Goal: Task Accomplishment & Management: Use online tool/utility

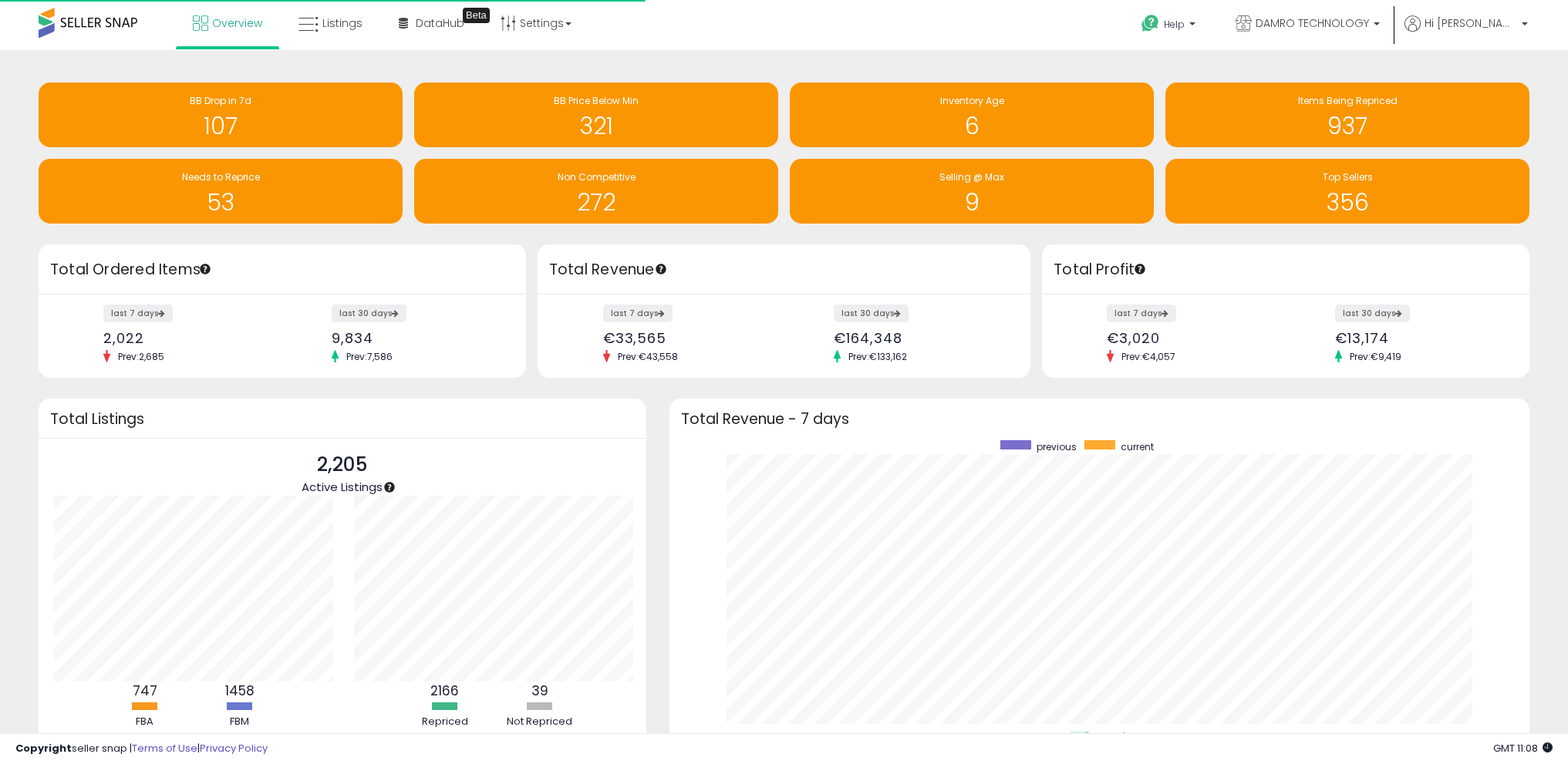
scroll to position [292, 829]
click at [326, 21] on span "Listings" at bounding box center [342, 23] width 40 height 16
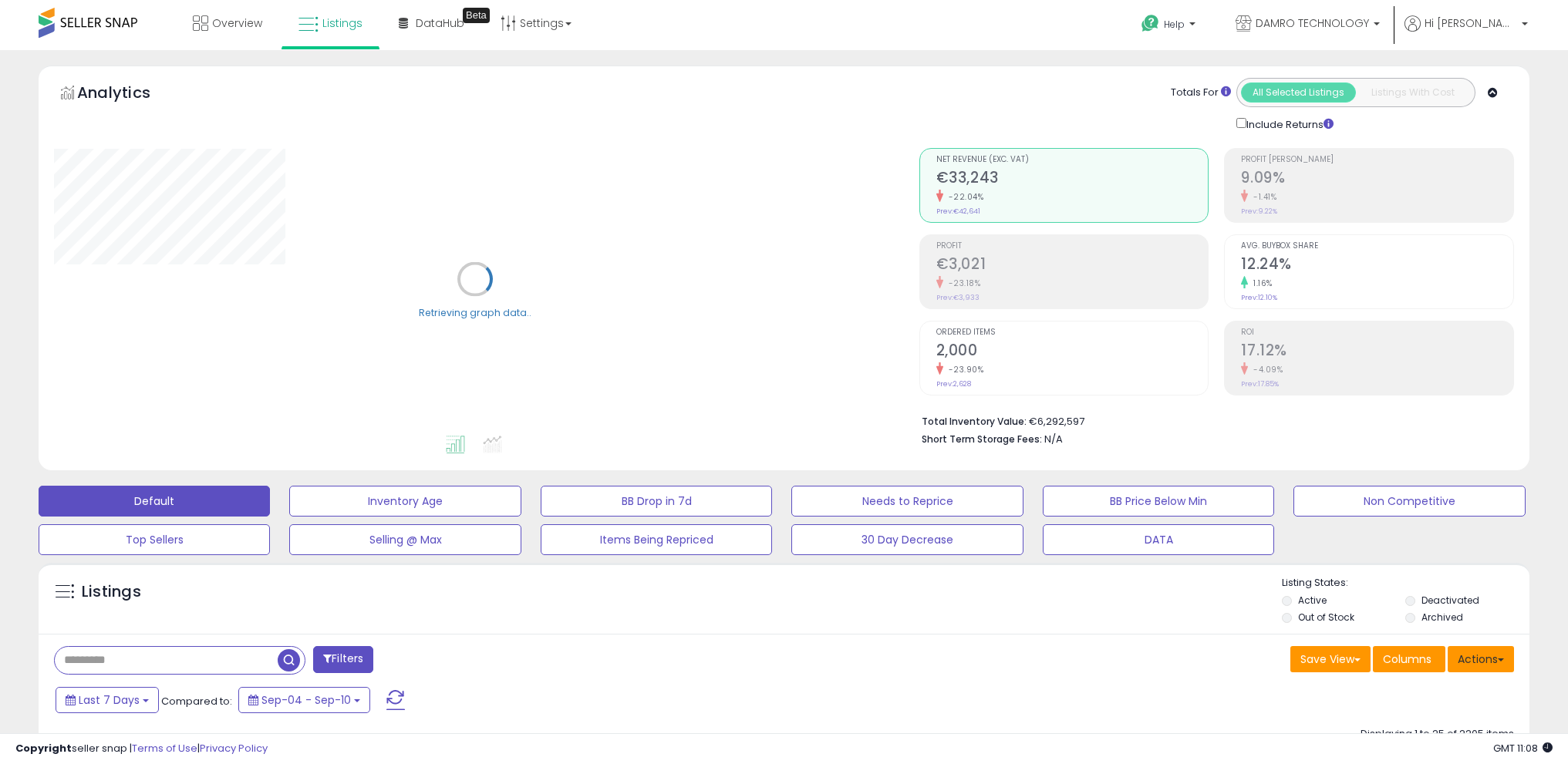
click at [1501, 657] on button "Actions" at bounding box center [1480, 659] width 67 height 26
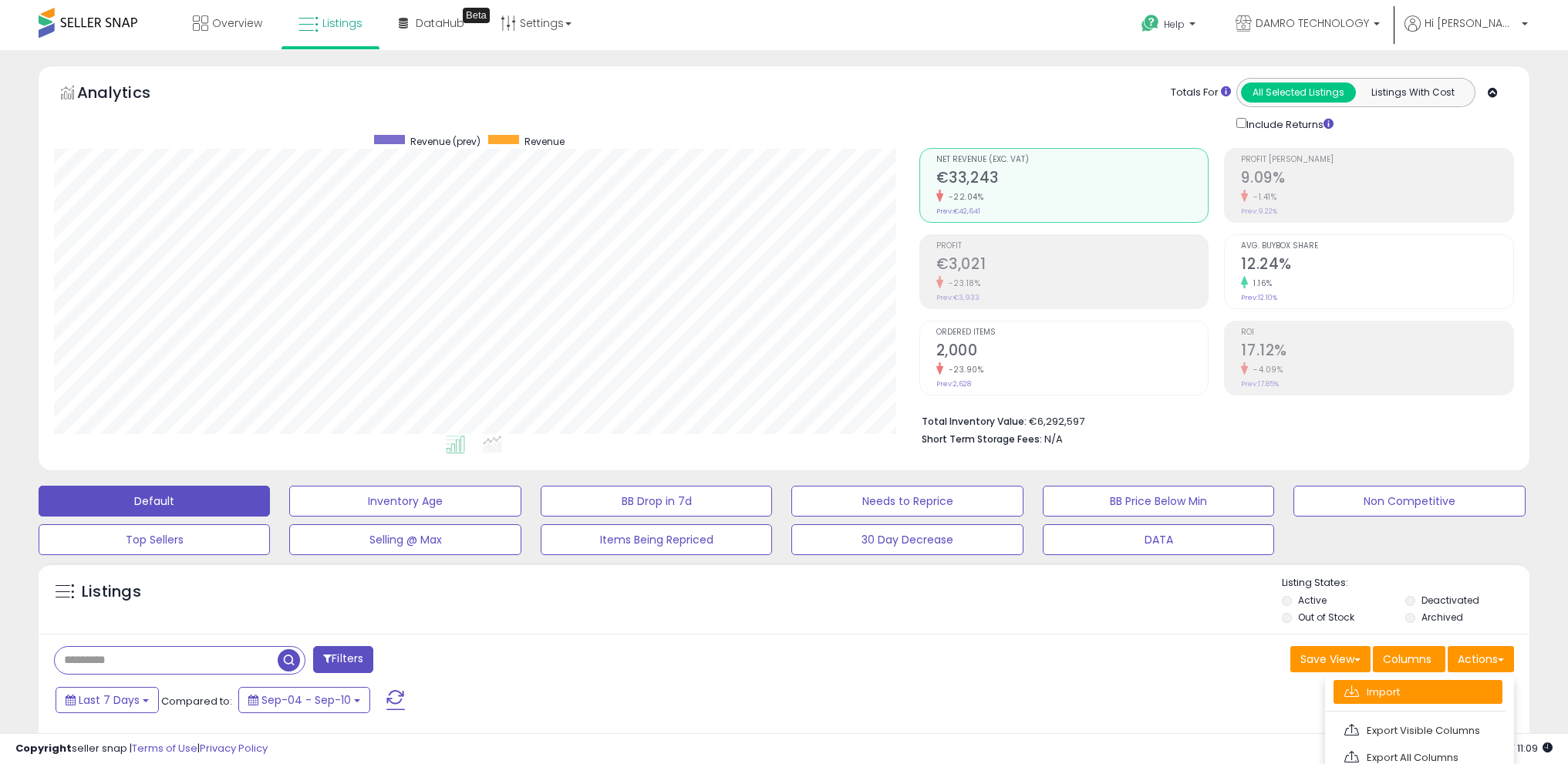
click at [1444, 684] on link "Import" at bounding box center [1418, 692] width 169 height 24
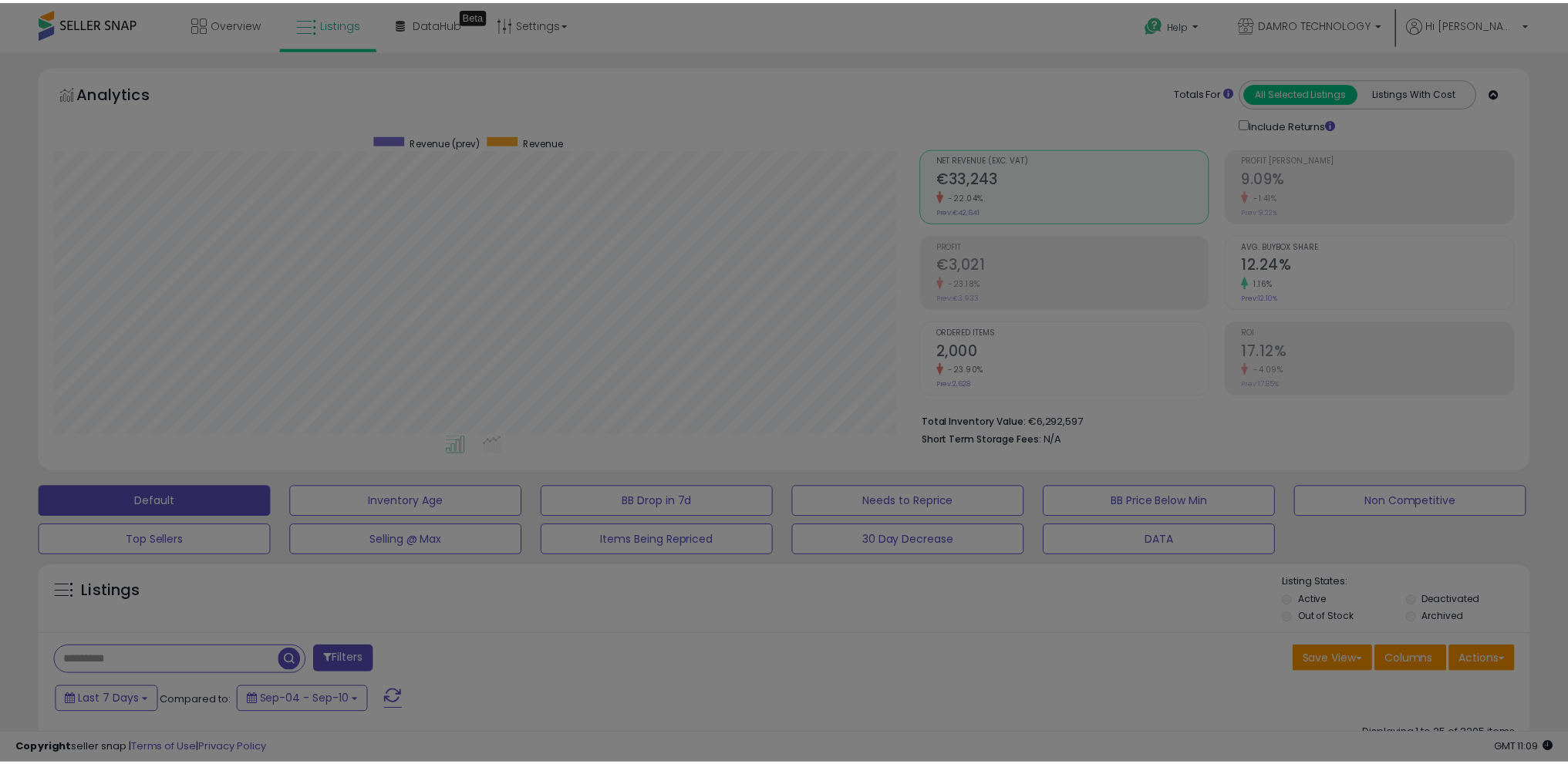
scroll to position [316, 871]
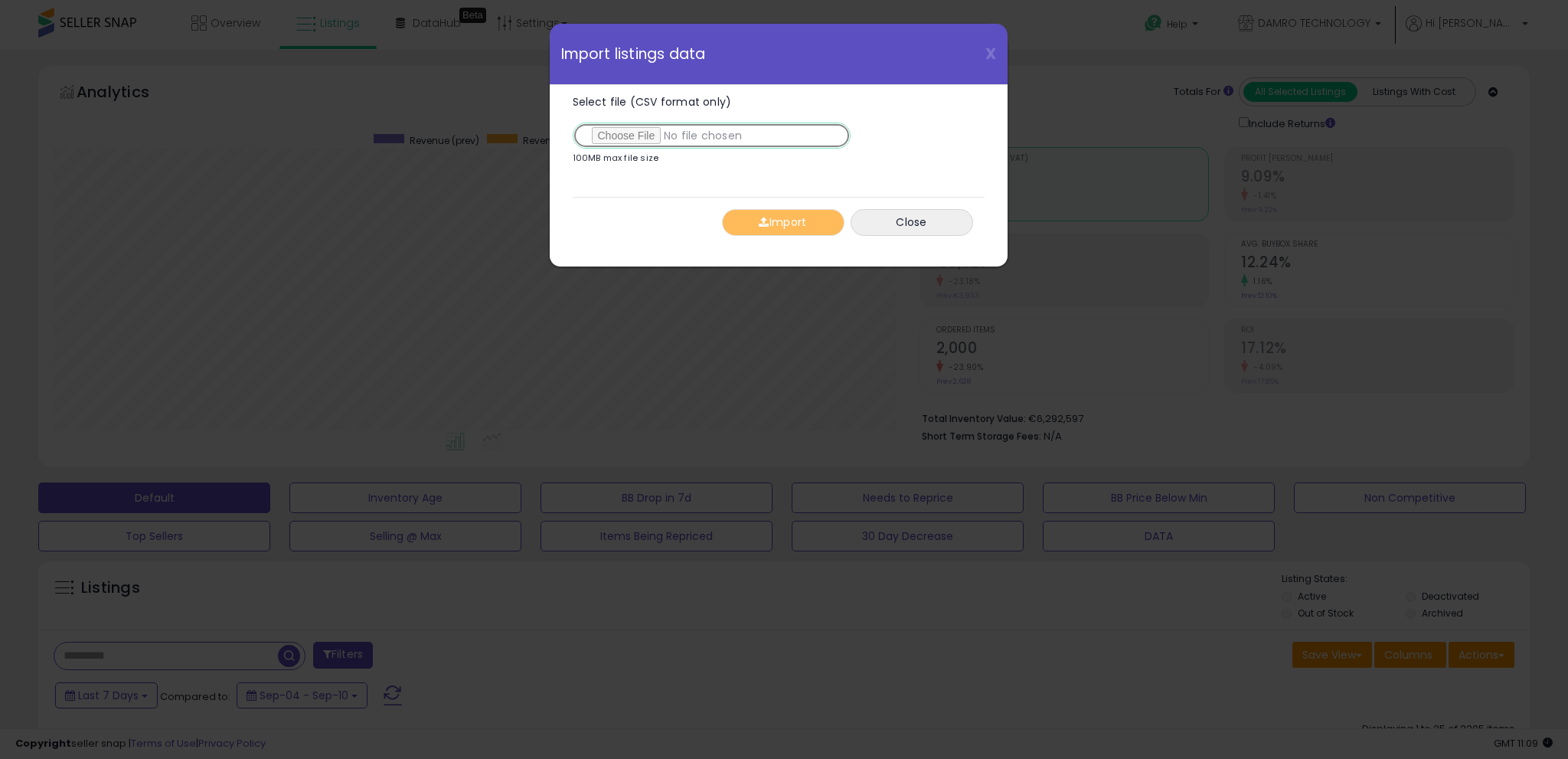
click at [647, 134] on input "Select file (CSV format only)" at bounding box center [711, 135] width 278 height 26
click at [798, 225] on button "Import" at bounding box center [783, 222] width 122 height 27
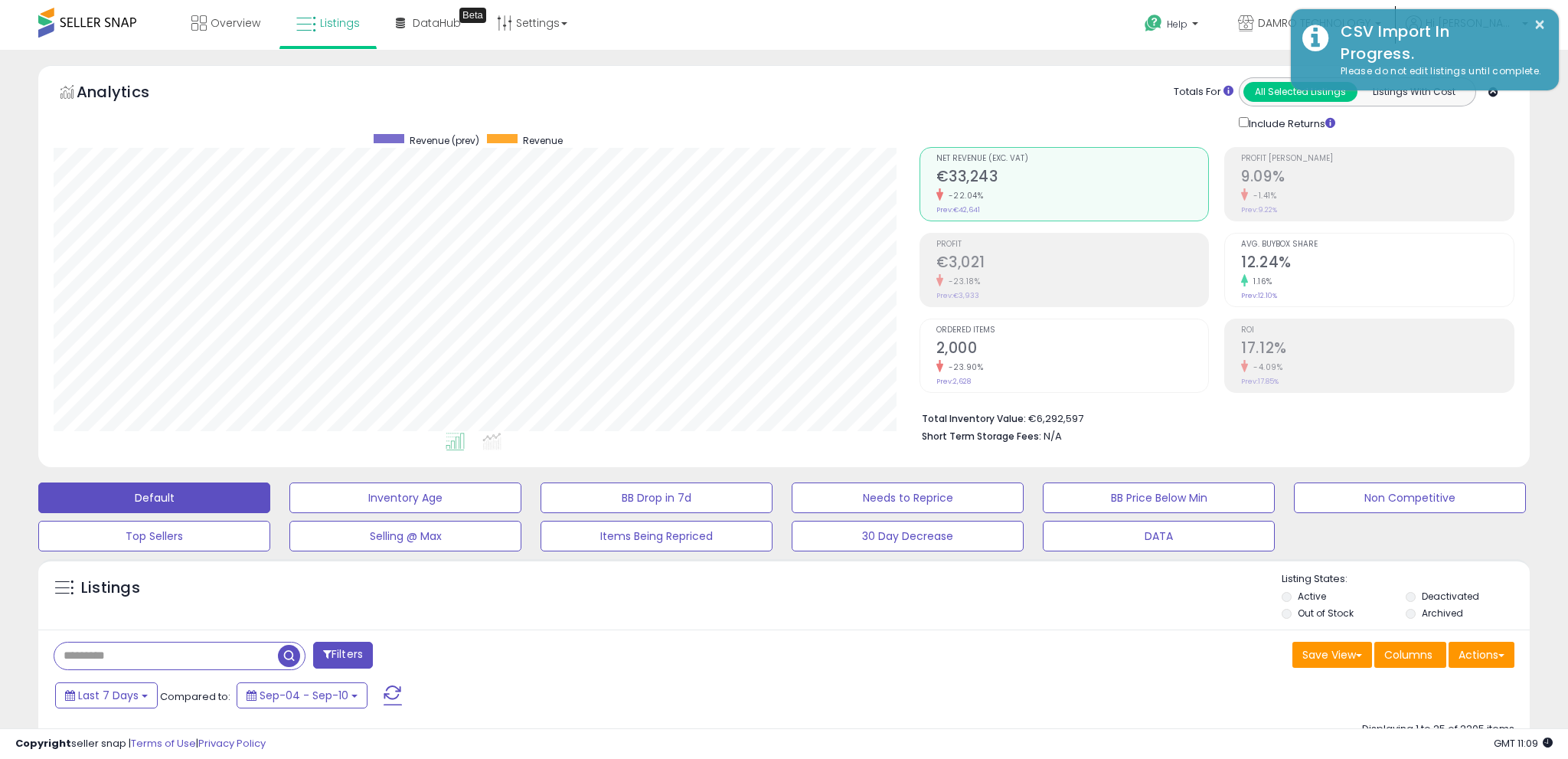
scroll to position [765564, 764726]
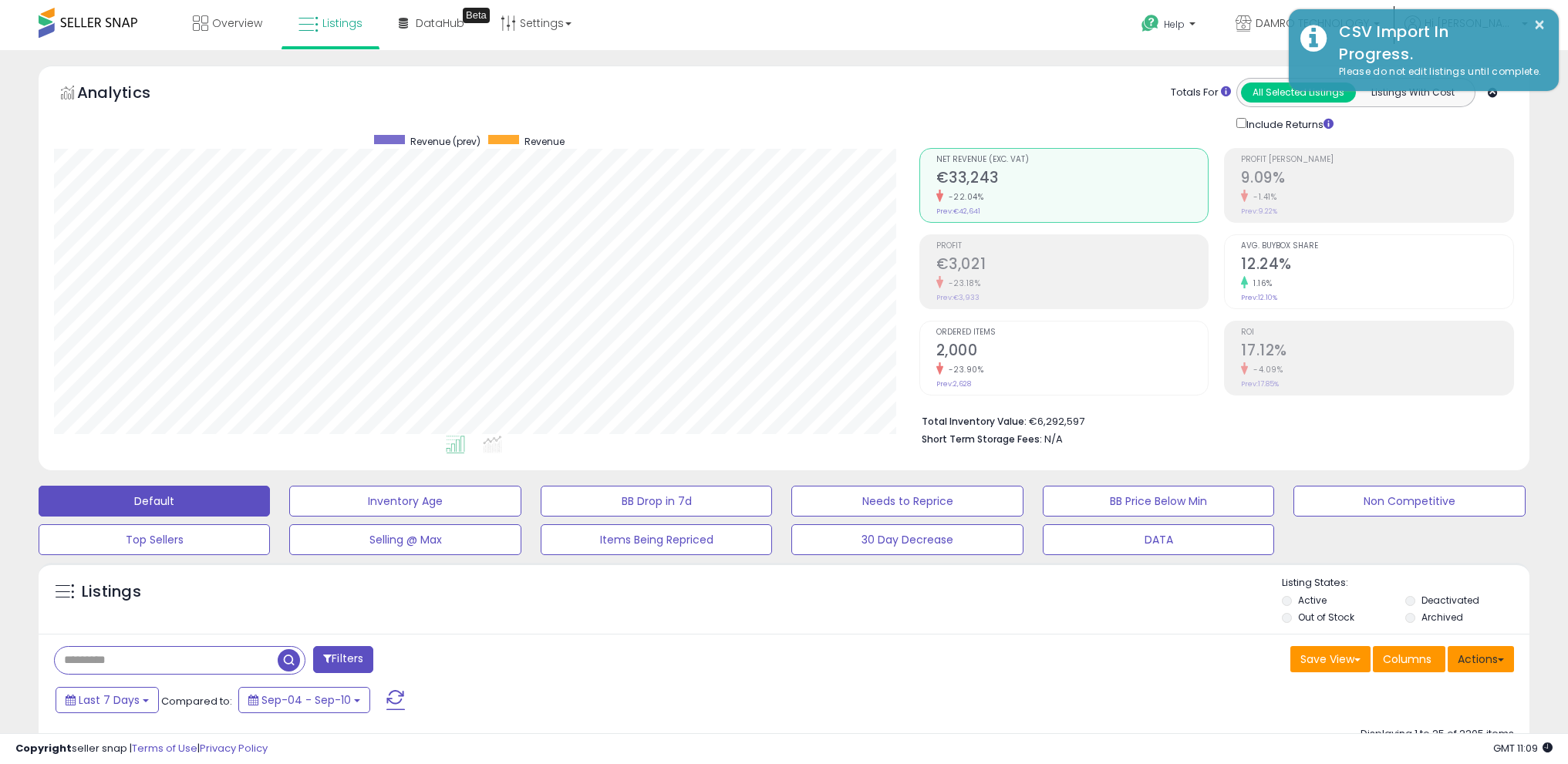
click at [1478, 656] on button "Actions" at bounding box center [1480, 659] width 67 height 26
click at [1437, 686] on link "Import" at bounding box center [1418, 692] width 169 height 24
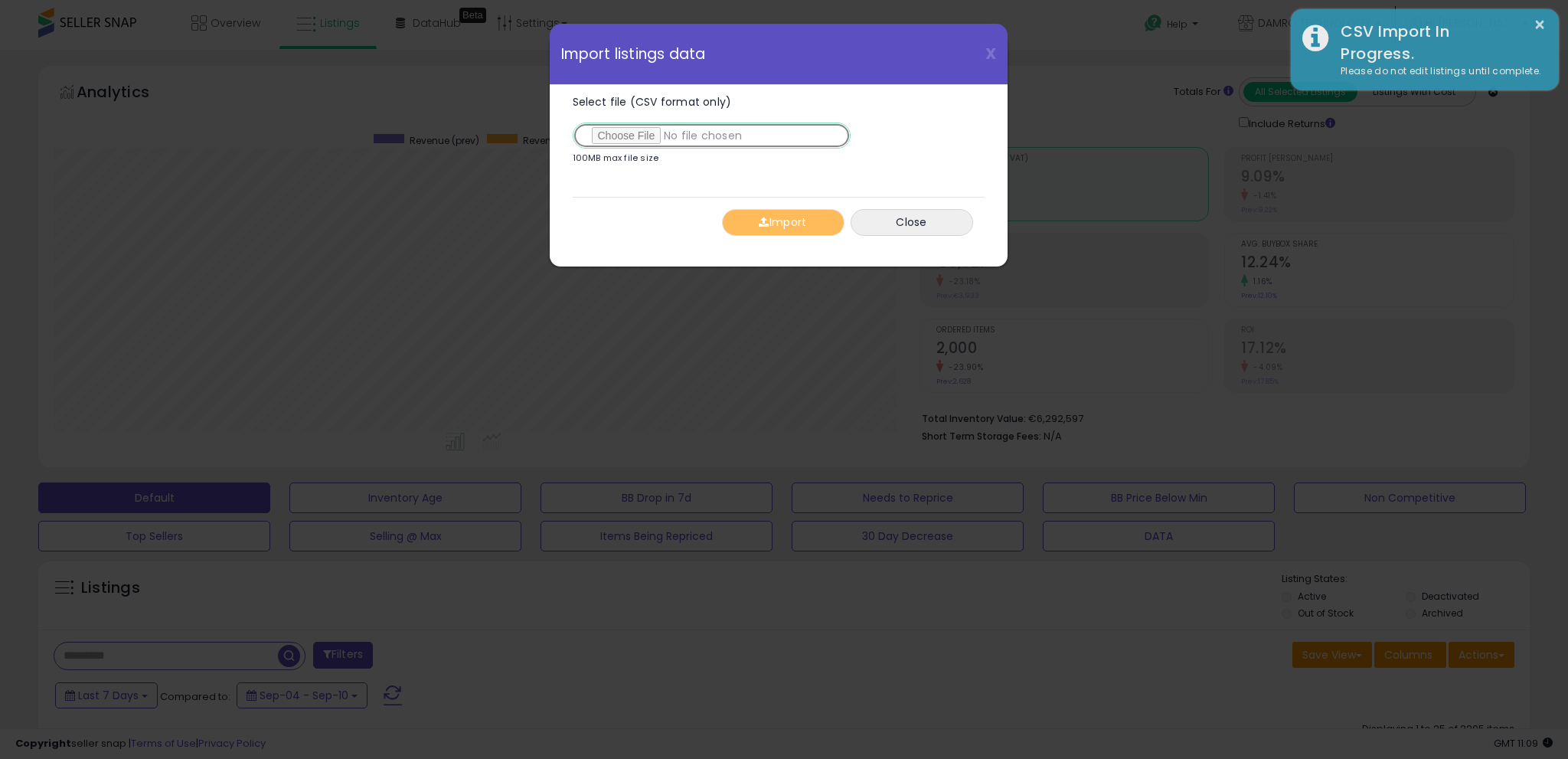
click at [644, 140] on input "Select file (CSV format only)" at bounding box center [711, 135] width 278 height 26
click at [799, 214] on button "Import" at bounding box center [783, 222] width 122 height 27
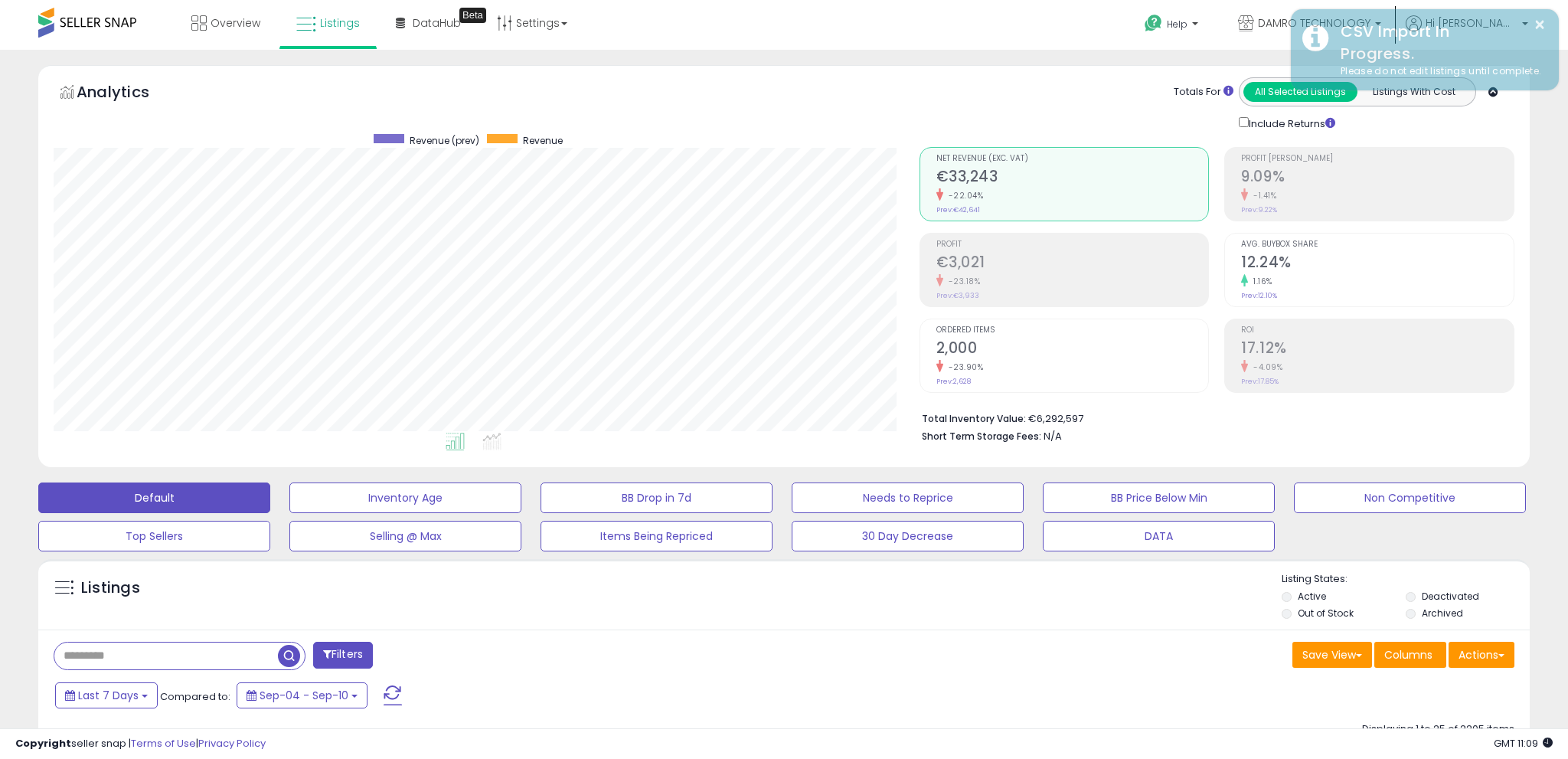
scroll to position [765564, 764726]
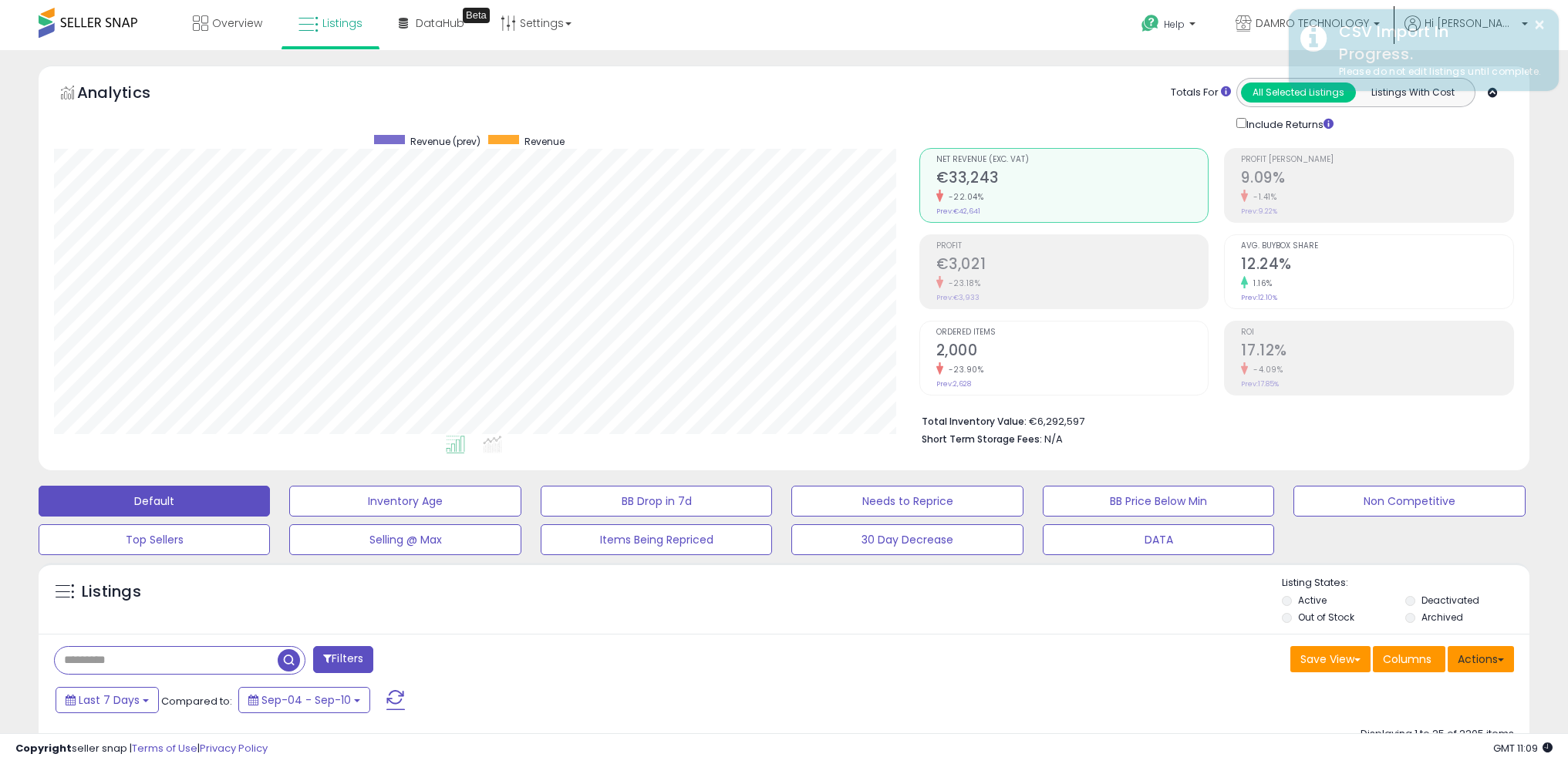
click at [1497, 657] on button "Actions" at bounding box center [1480, 659] width 67 height 26
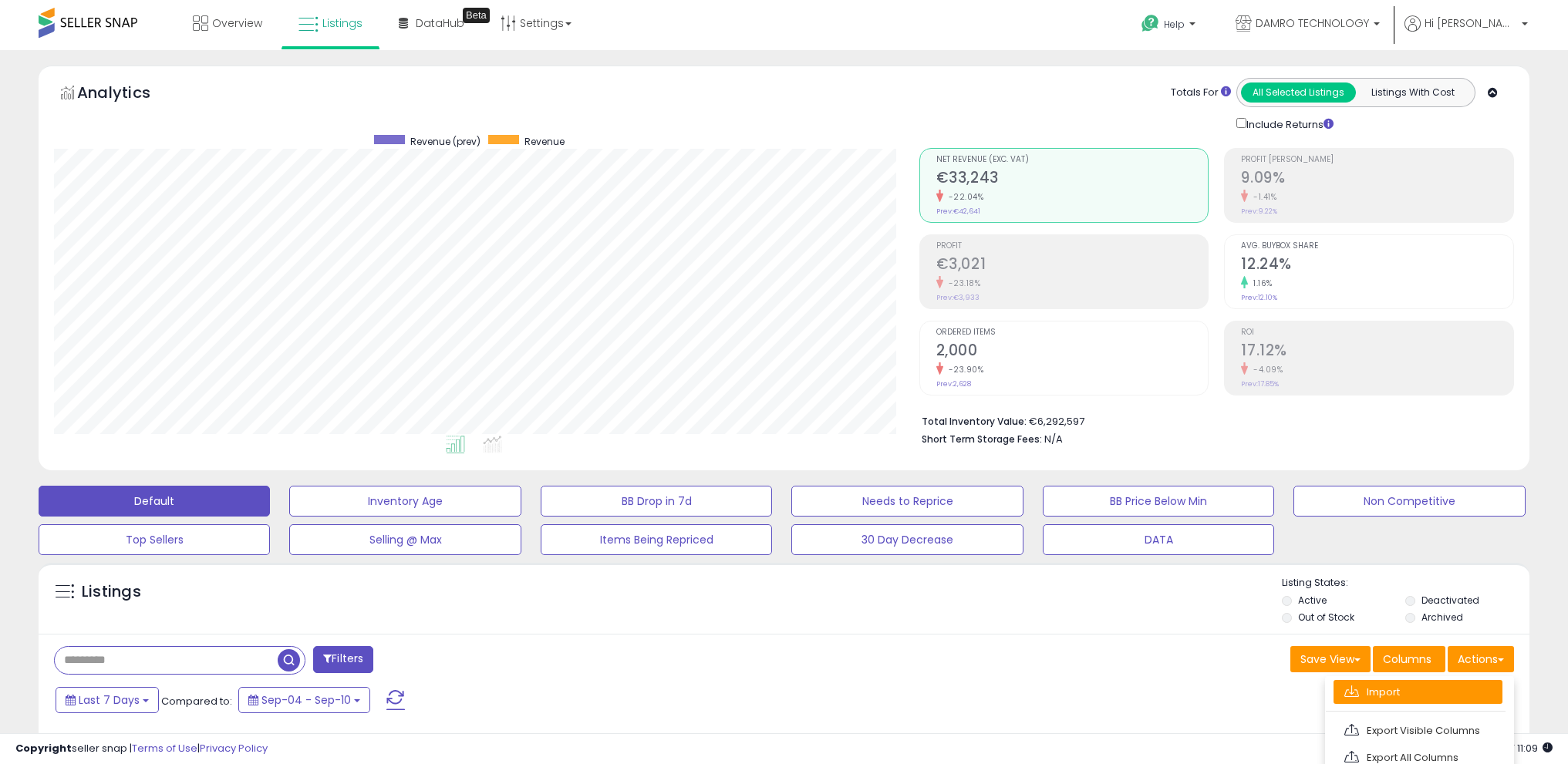
click at [1424, 683] on link "Import" at bounding box center [1418, 692] width 169 height 24
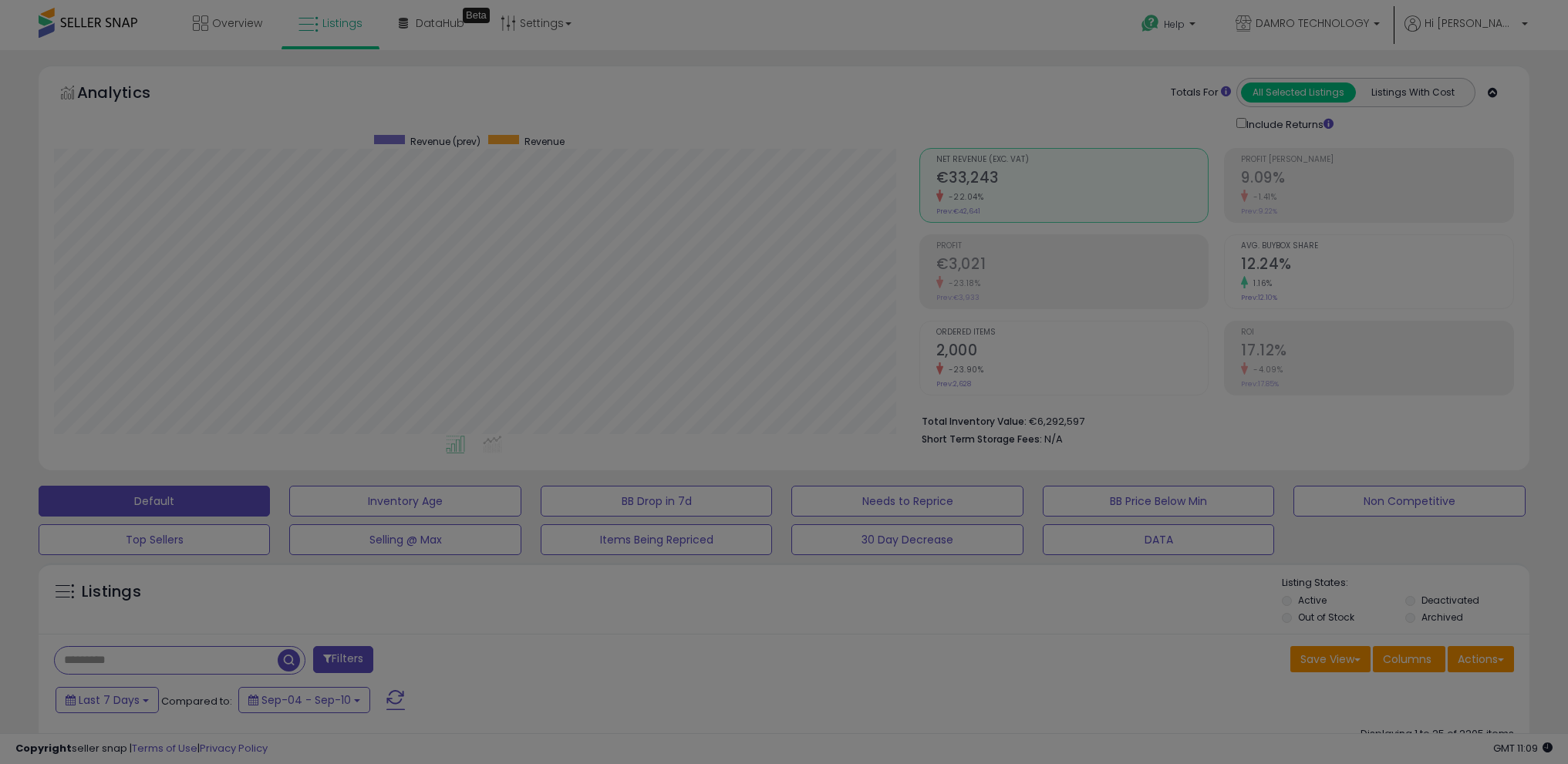
scroll to position [316, 871]
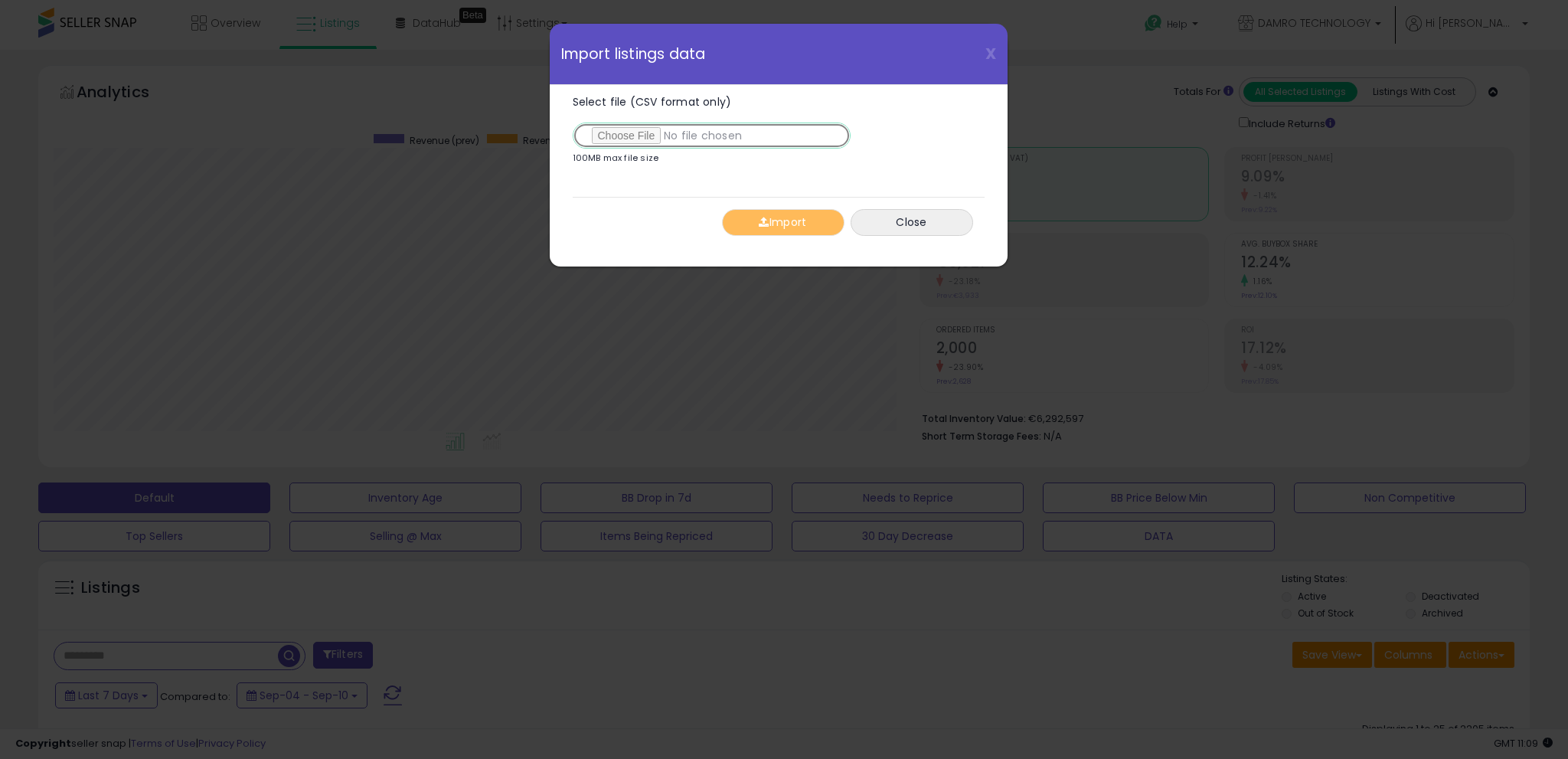
click at [643, 127] on input "Select file (CSV format only)" at bounding box center [711, 135] width 278 height 26
type input "**********"
click at [777, 223] on button "Import" at bounding box center [783, 222] width 122 height 27
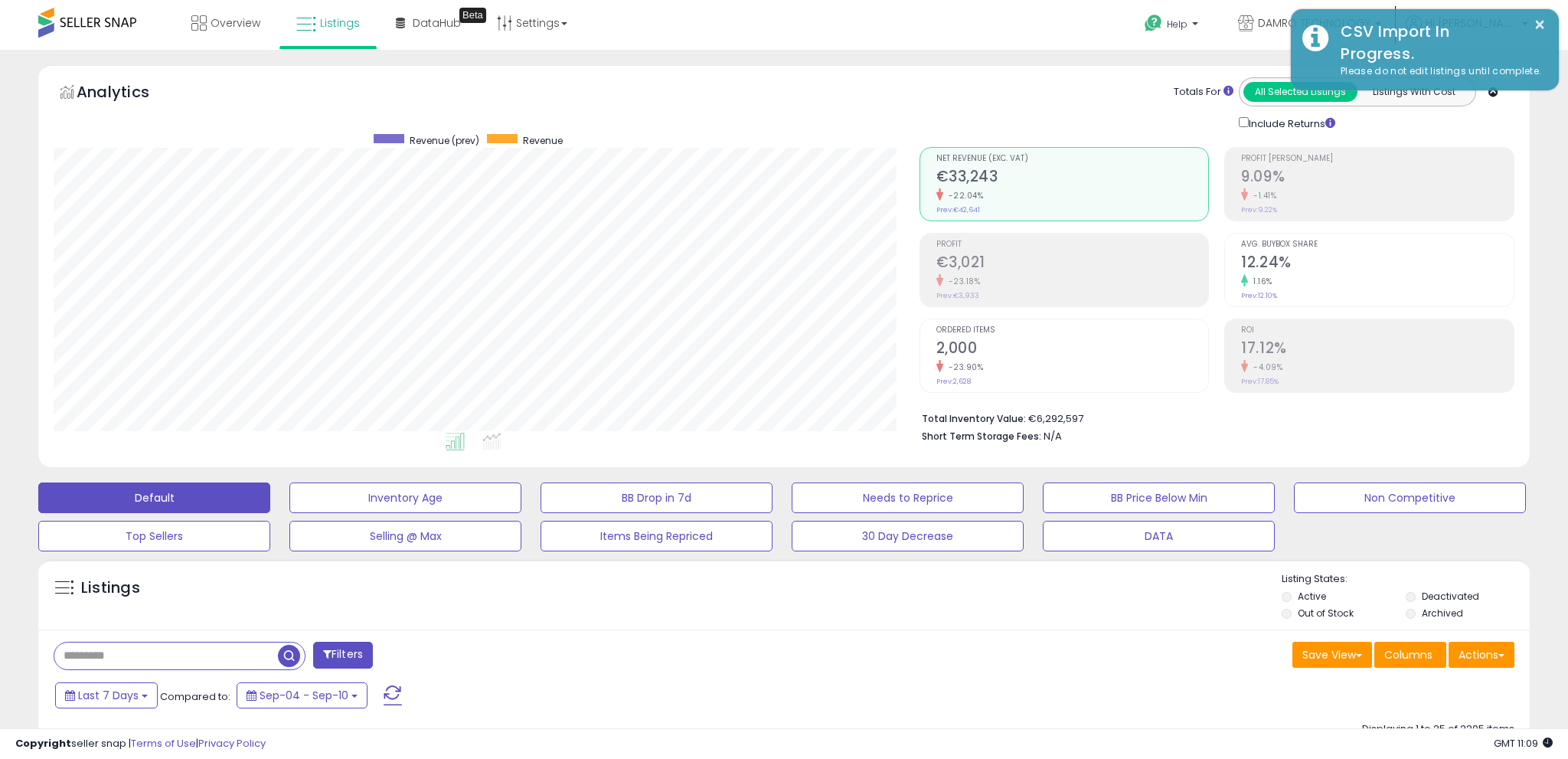
scroll to position [765564, 764726]
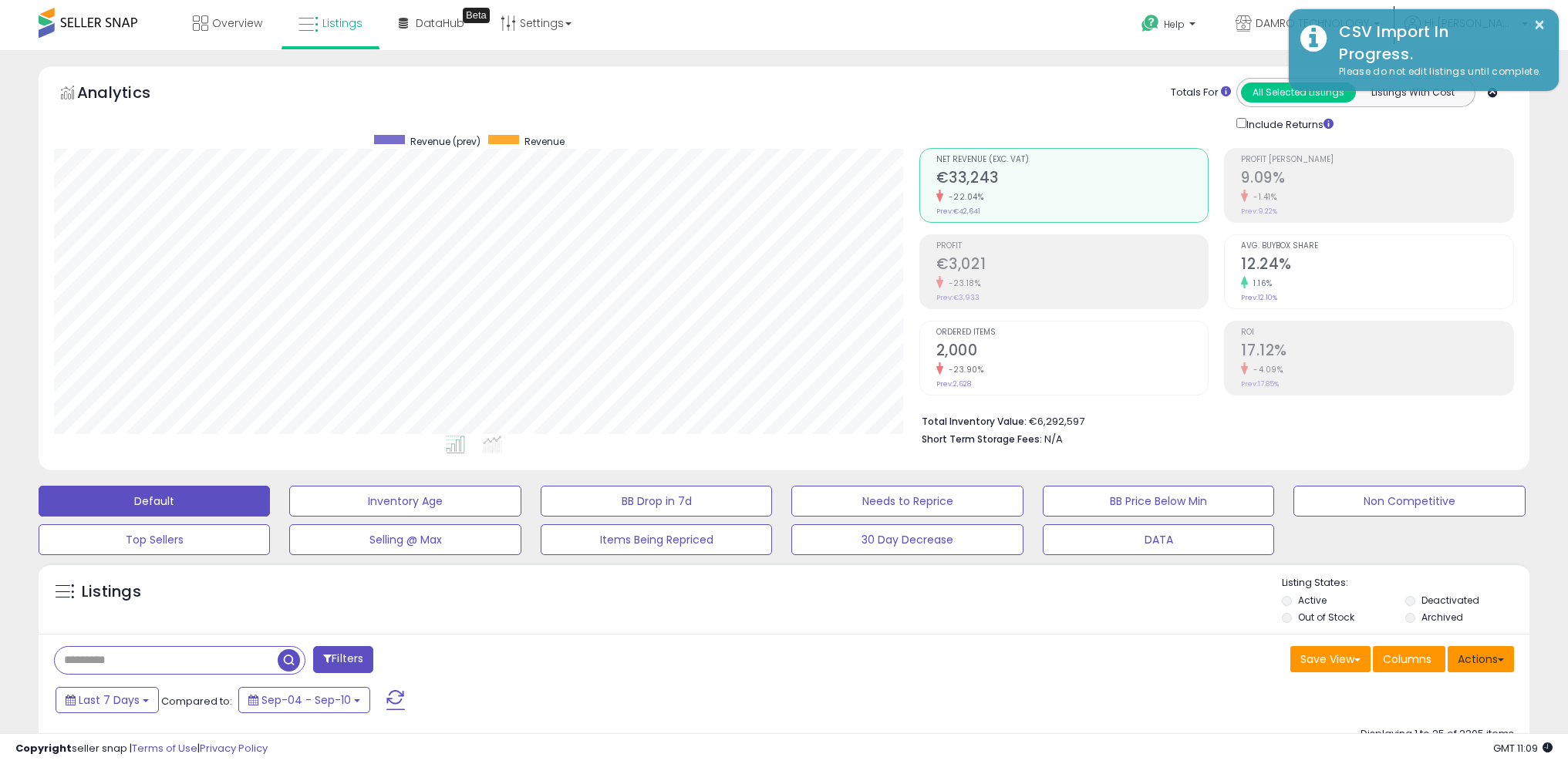
click at [1494, 654] on button "Actions" at bounding box center [1480, 659] width 67 height 26
click at [1477, 656] on button "Actions" at bounding box center [1480, 659] width 67 height 26
click at [1422, 691] on link "Import" at bounding box center [1418, 692] width 169 height 24
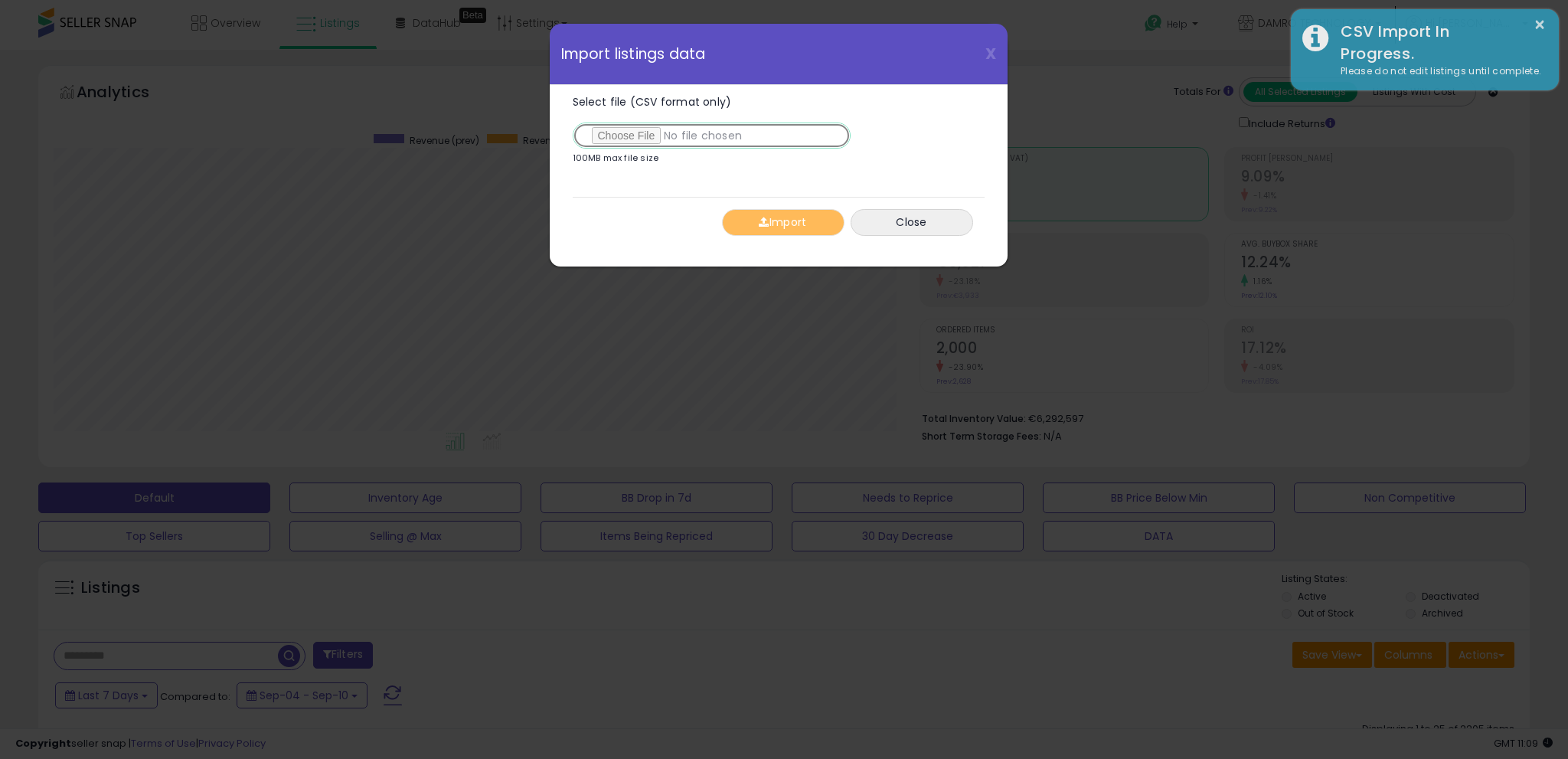
click at [647, 136] on input "Select file (CSV format only)" at bounding box center [711, 135] width 278 height 26
type input "**********"
click at [799, 227] on button "Import" at bounding box center [783, 222] width 122 height 27
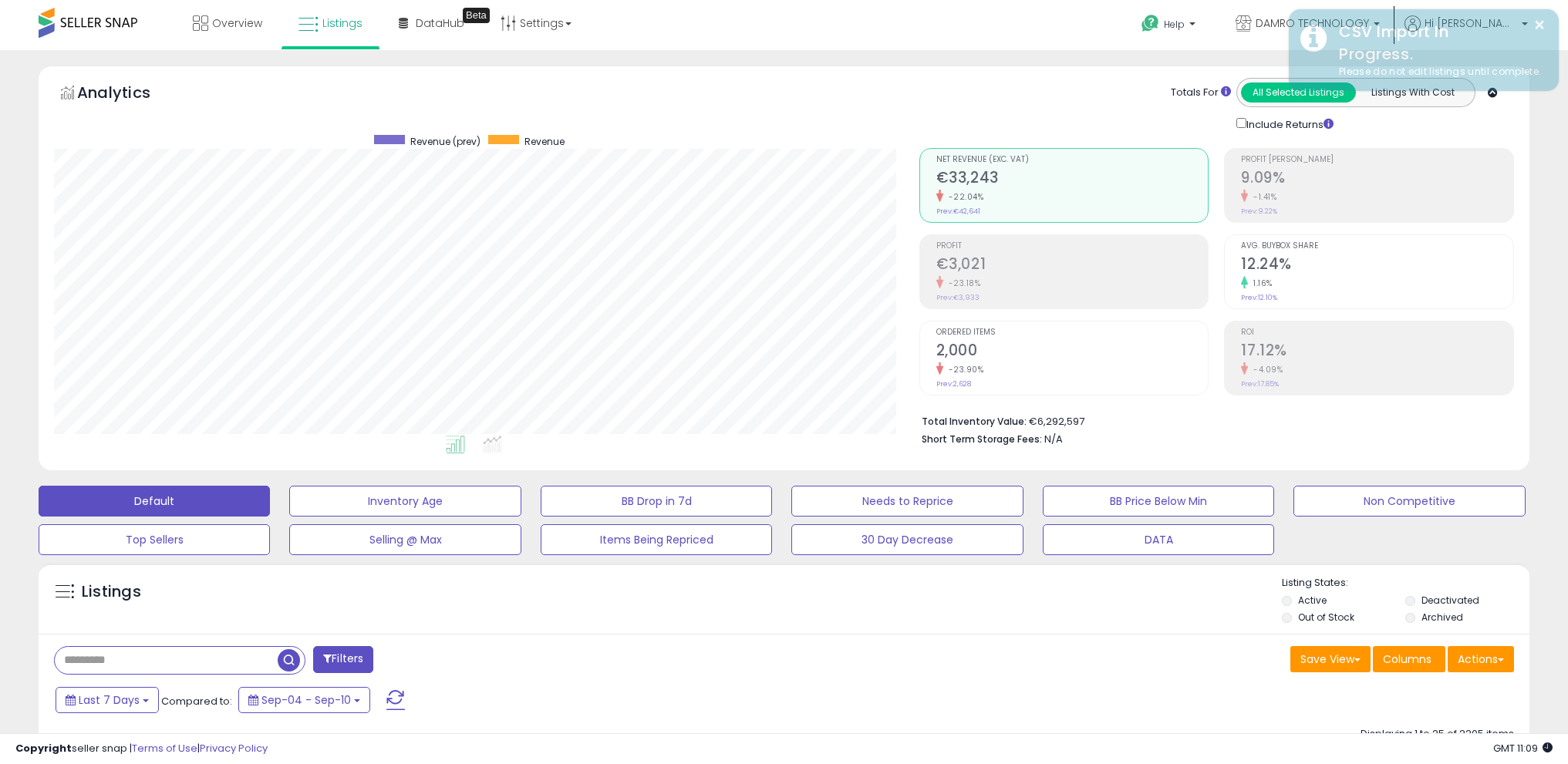
scroll to position [770607, 770338]
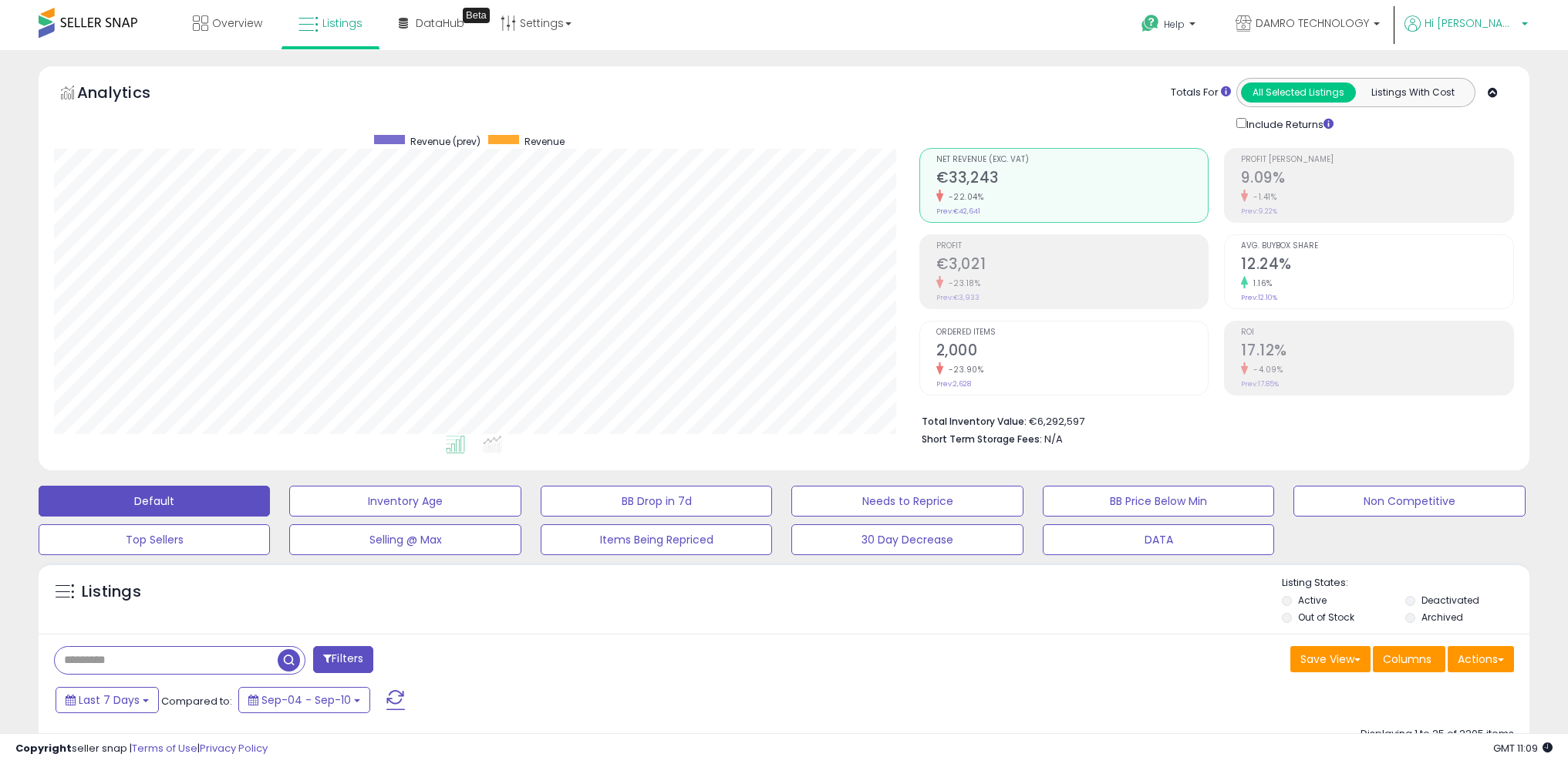
click at [1503, 19] on span "Hi [PERSON_NAME]" at bounding box center [1470, 23] width 93 height 16
click at [1484, 160] on link "Logout" at bounding box center [1492, 163] width 34 height 15
